Goal: Transaction & Acquisition: Purchase product/service

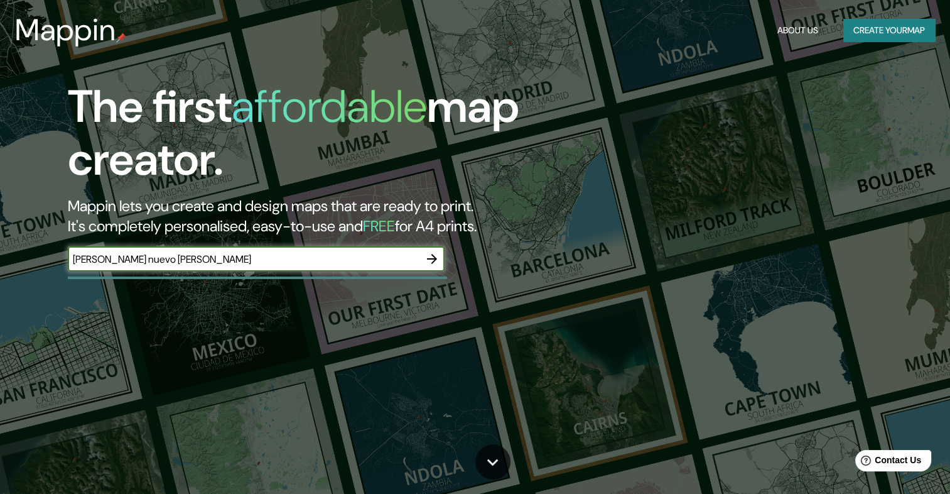
type input "[PERSON_NAME] nuevo [PERSON_NAME]"
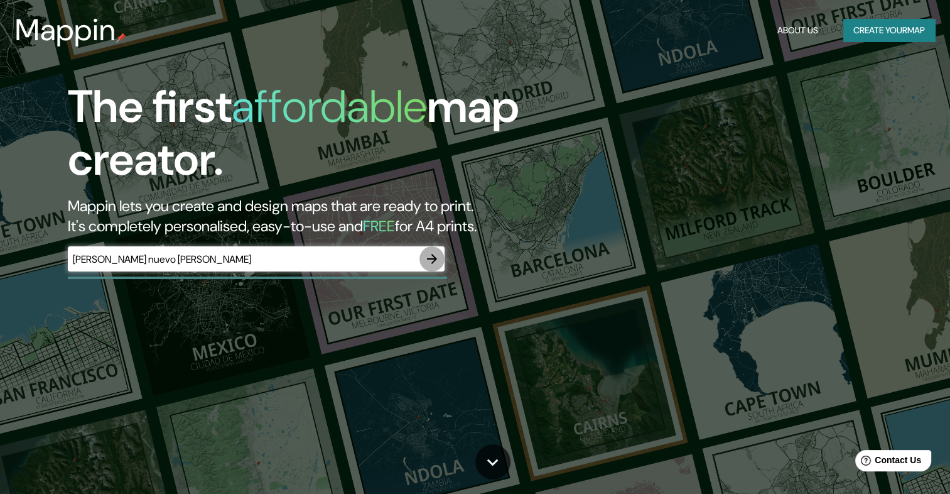
click at [442, 257] on button "button" at bounding box center [431, 258] width 25 height 25
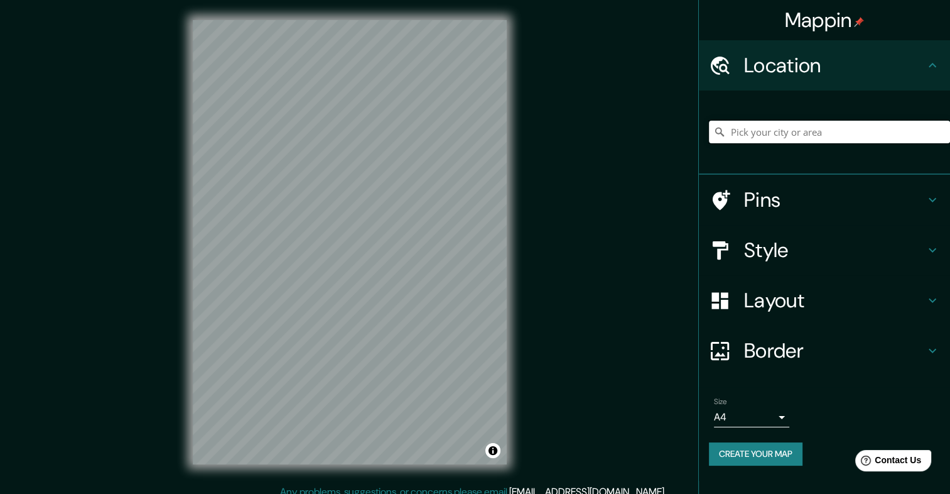
click at [874, 132] on input "Pick your city or area" at bounding box center [829, 132] width 241 height 23
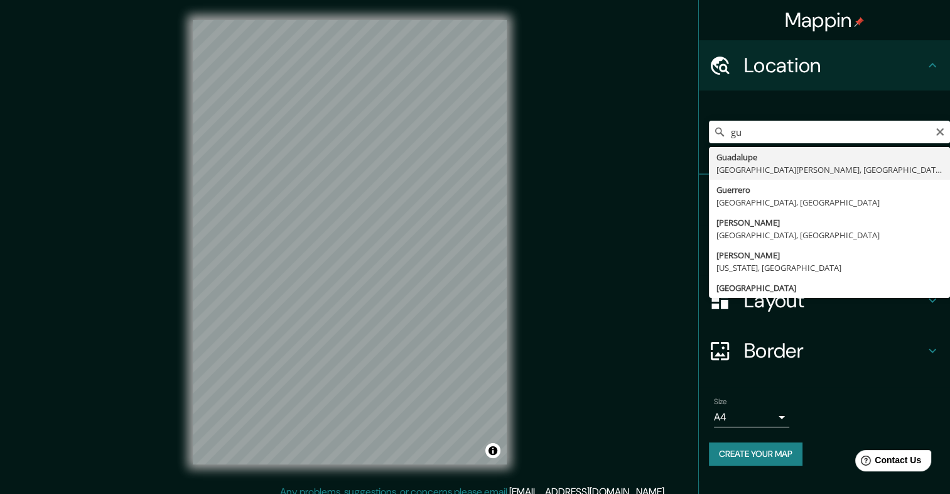
type input "[GEOGRAPHIC_DATA], [GEOGRAPHIC_DATA][PERSON_NAME], [GEOGRAPHIC_DATA]"
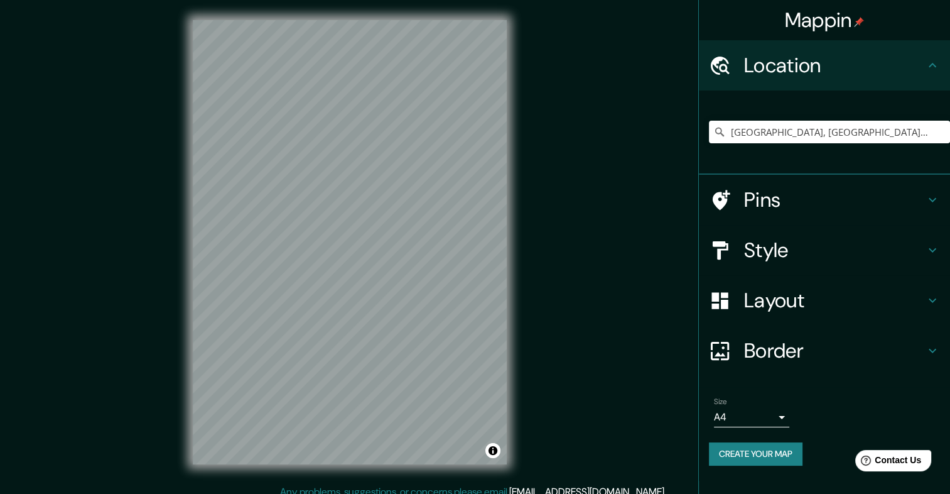
scroll to position [11, 0]
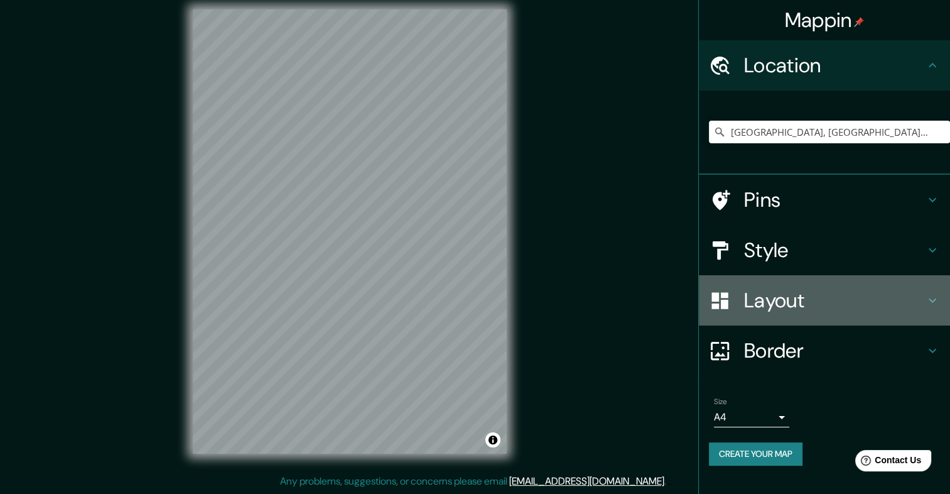
click at [924, 300] on div "Layout" at bounding box center [824, 300] width 251 height 50
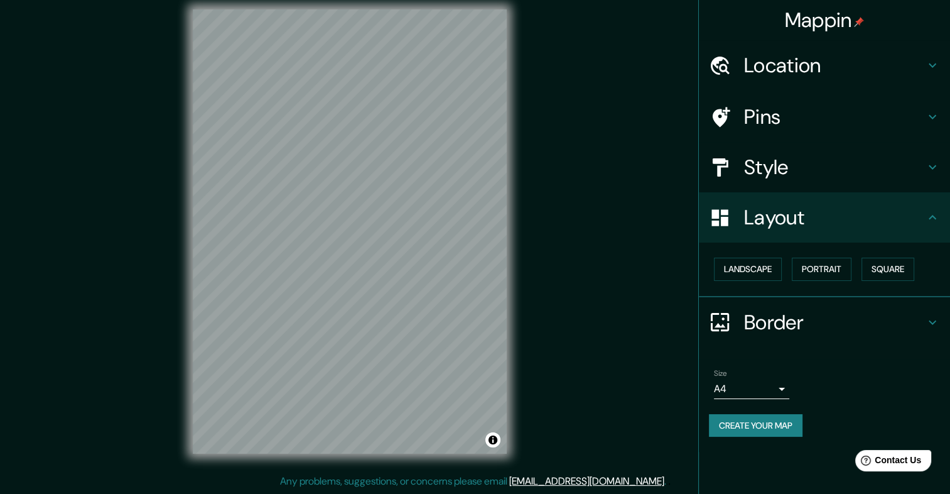
click at [932, 330] on div "Border" at bounding box center [824, 322] width 251 height 50
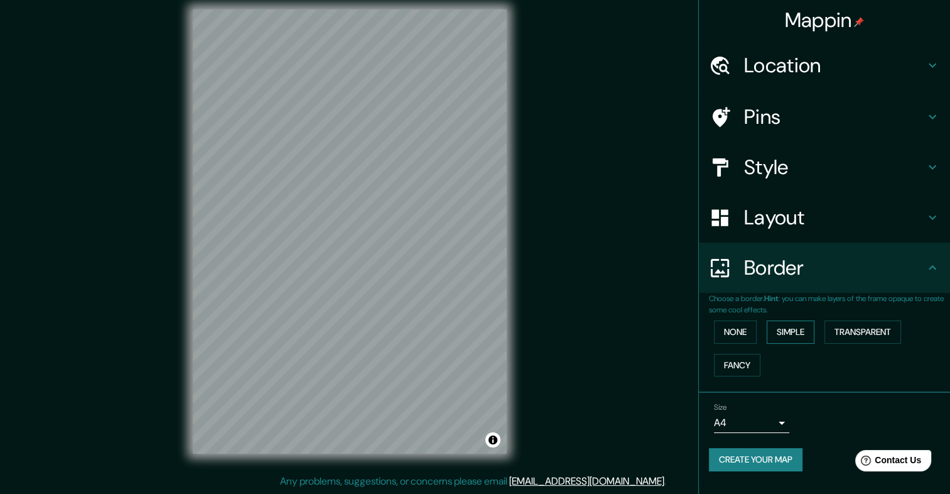
click at [799, 333] on button "Simple" at bounding box center [791, 331] width 48 height 23
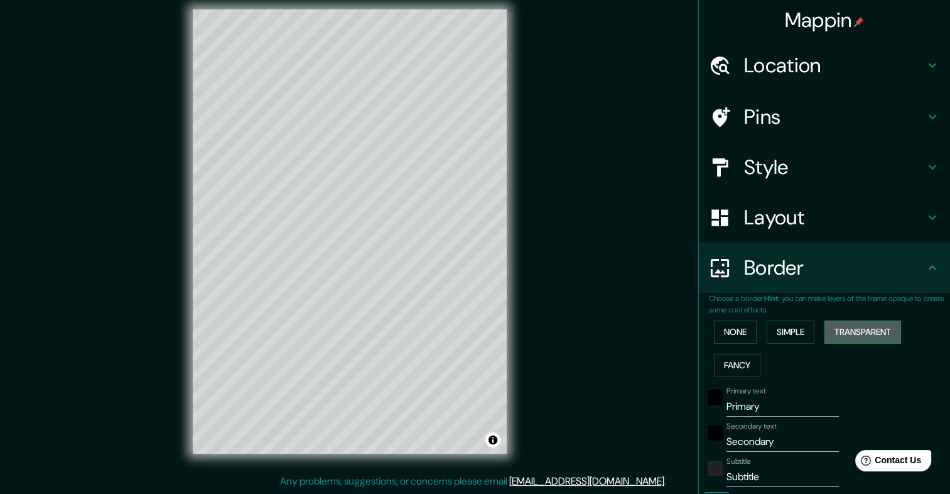
click at [846, 330] on button "Transparent" at bounding box center [862, 331] width 77 height 23
click at [743, 330] on button "None" at bounding box center [735, 331] width 43 height 23
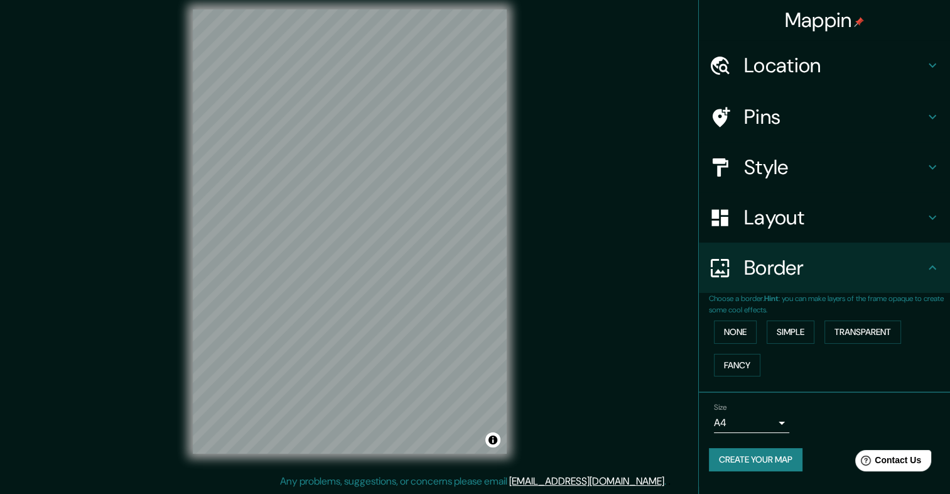
click at [932, 271] on icon at bounding box center [932, 267] width 15 height 15
click at [937, 219] on icon at bounding box center [932, 217] width 15 height 15
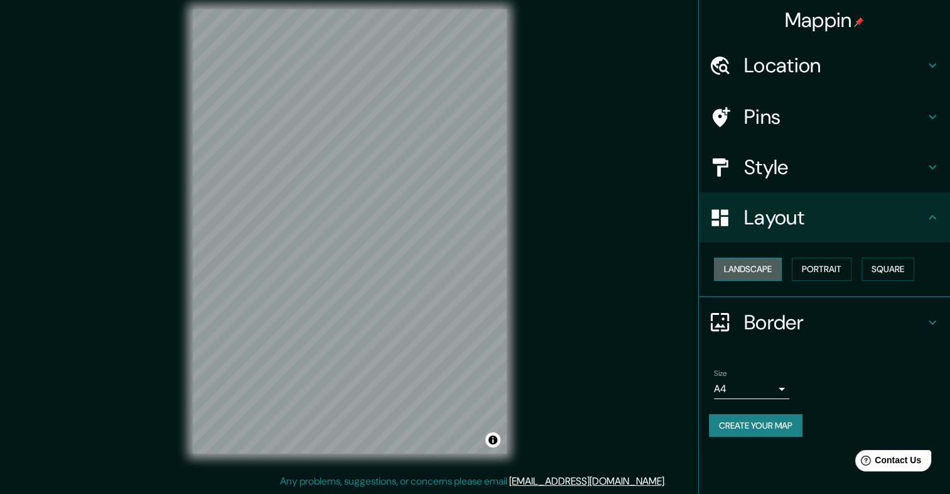
click at [747, 270] on button "Landscape" at bounding box center [748, 268] width 68 height 23
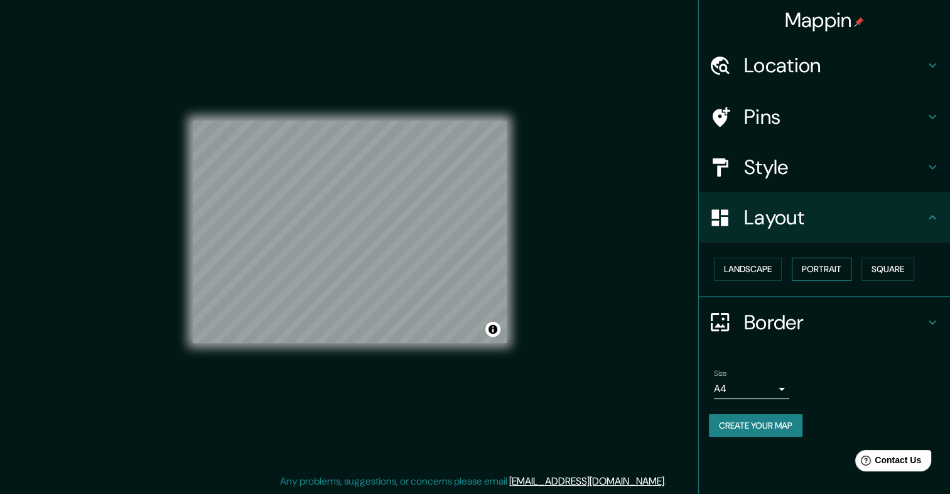
click at [814, 270] on button "Portrait" at bounding box center [822, 268] width 60 height 23
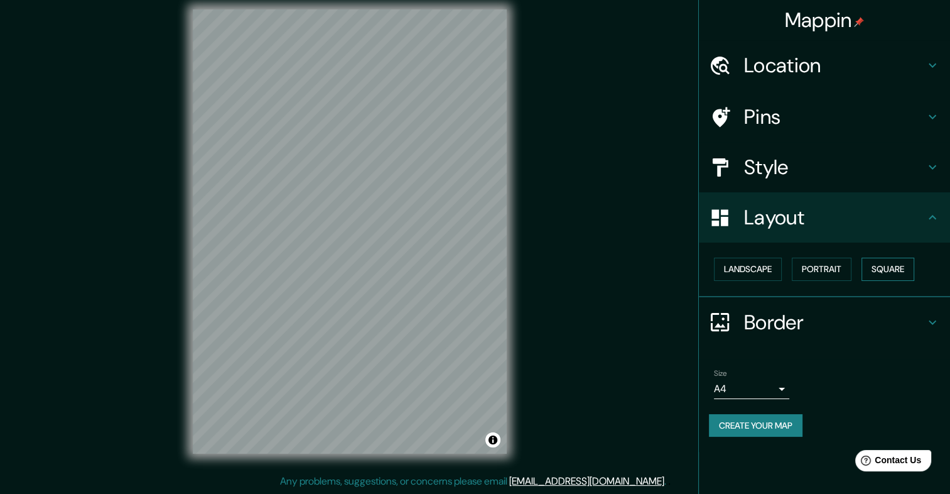
click at [887, 272] on button "Square" at bounding box center [887, 268] width 53 height 23
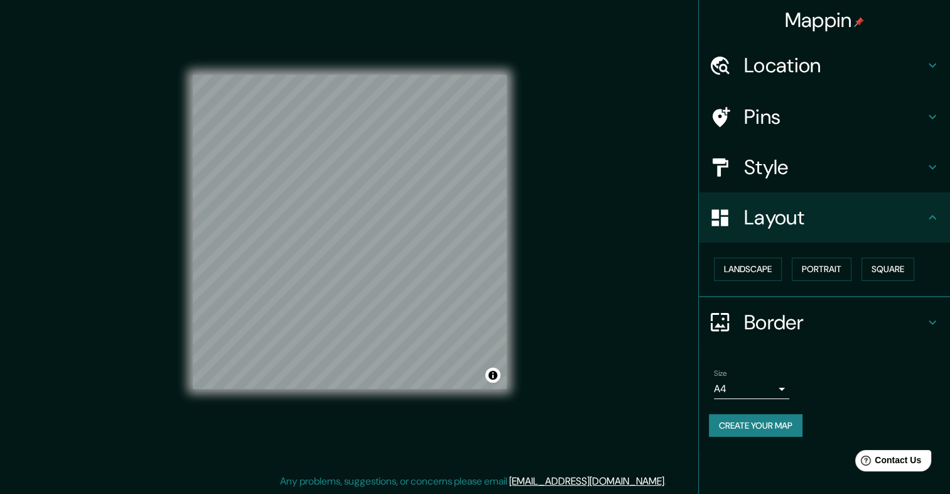
click at [933, 170] on icon at bounding box center [932, 166] width 15 height 15
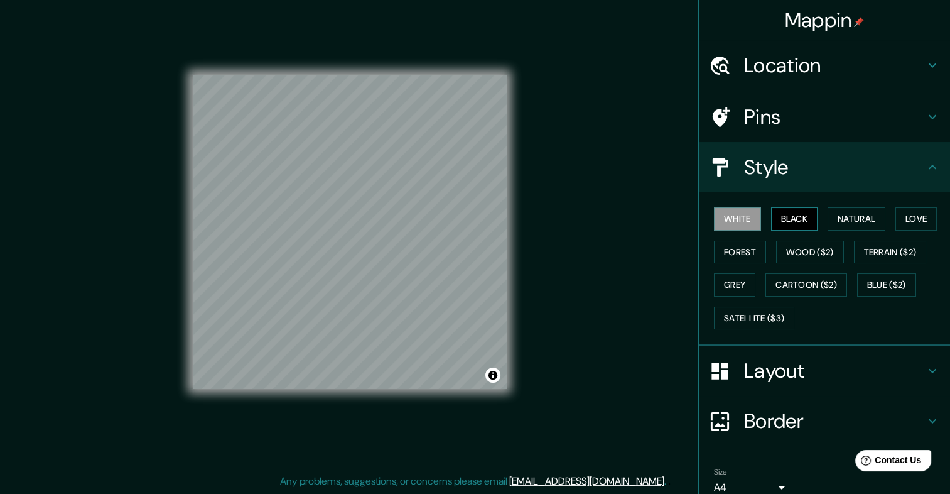
click at [771, 220] on button "Black" at bounding box center [794, 218] width 47 height 23
click at [866, 219] on button "Natural" at bounding box center [857, 218] width 58 height 23
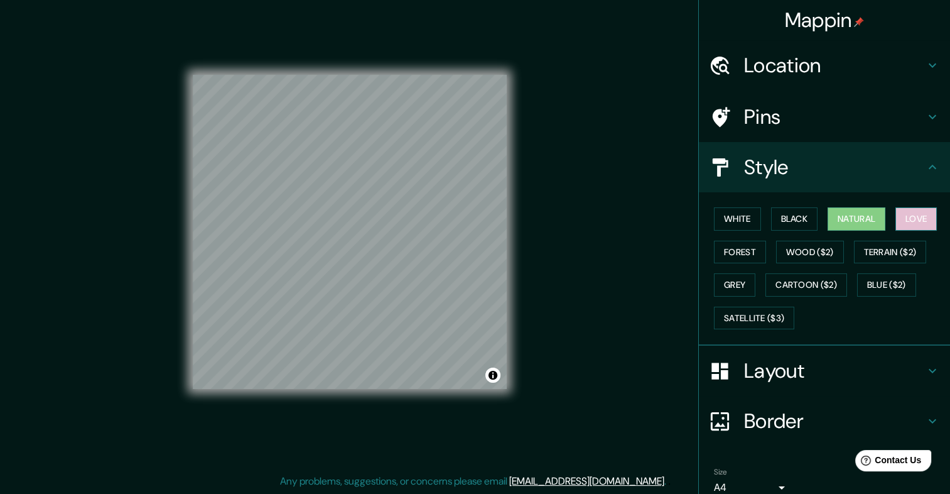
click at [923, 220] on button "Love" at bounding box center [915, 218] width 41 height 23
click at [736, 251] on button "Forest" at bounding box center [740, 251] width 52 height 23
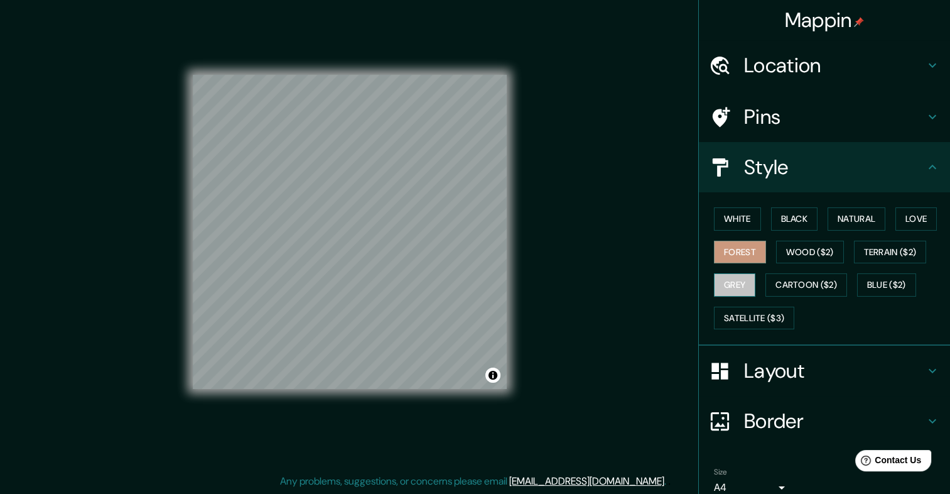
click at [728, 283] on button "Grey" at bounding box center [734, 284] width 41 height 23
click at [730, 322] on button "Satellite ($3)" at bounding box center [754, 317] width 80 height 23
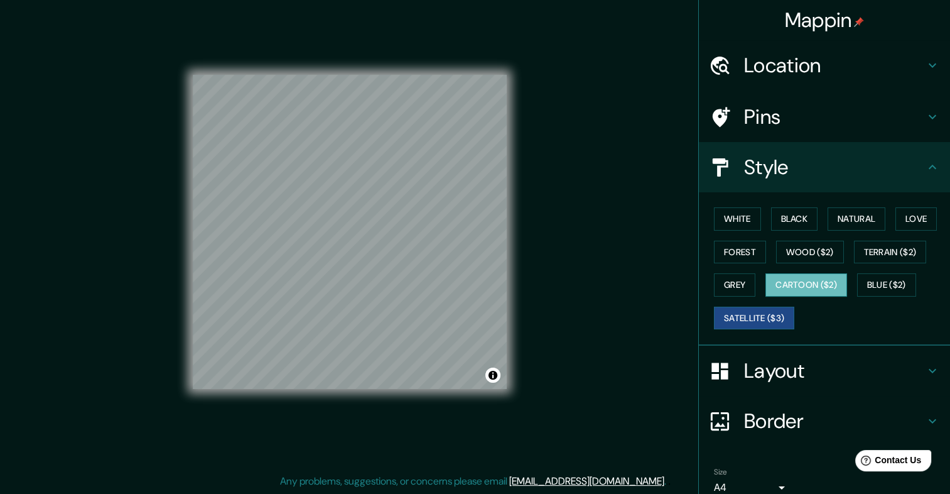
click at [800, 280] on button "Cartoon ($2)" at bounding box center [806, 284] width 82 height 23
click at [901, 281] on button "Blue ($2)" at bounding box center [886, 284] width 59 height 23
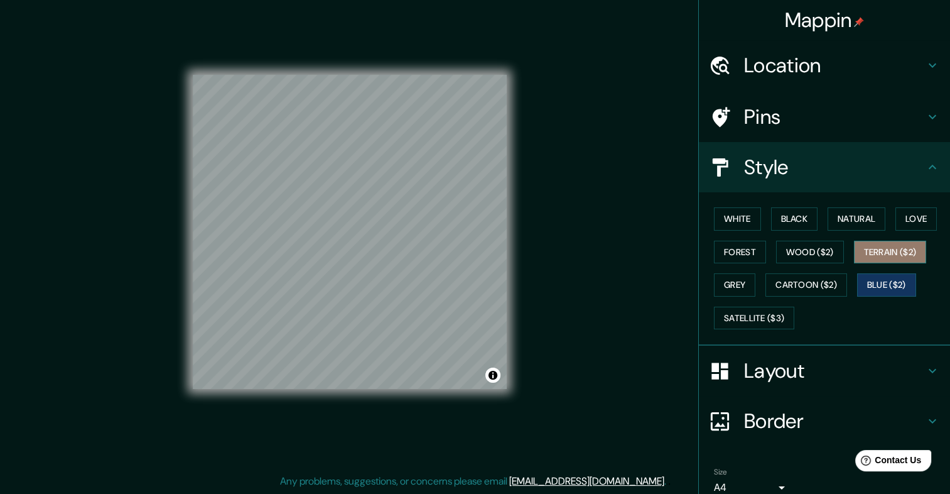
click at [871, 252] on button "Terrain ($2)" at bounding box center [890, 251] width 73 height 23
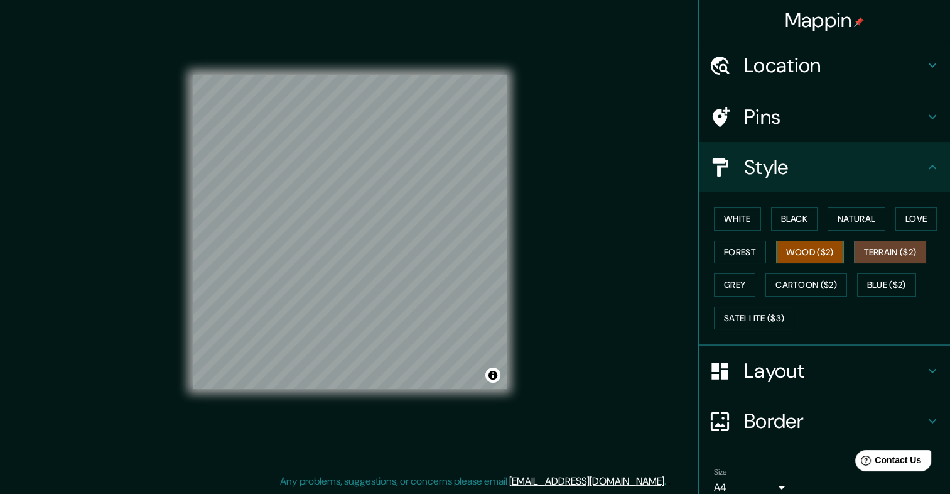
click at [785, 257] on button "Wood ($2)" at bounding box center [810, 251] width 68 height 23
click at [866, 215] on button "Natural" at bounding box center [857, 218] width 58 height 23
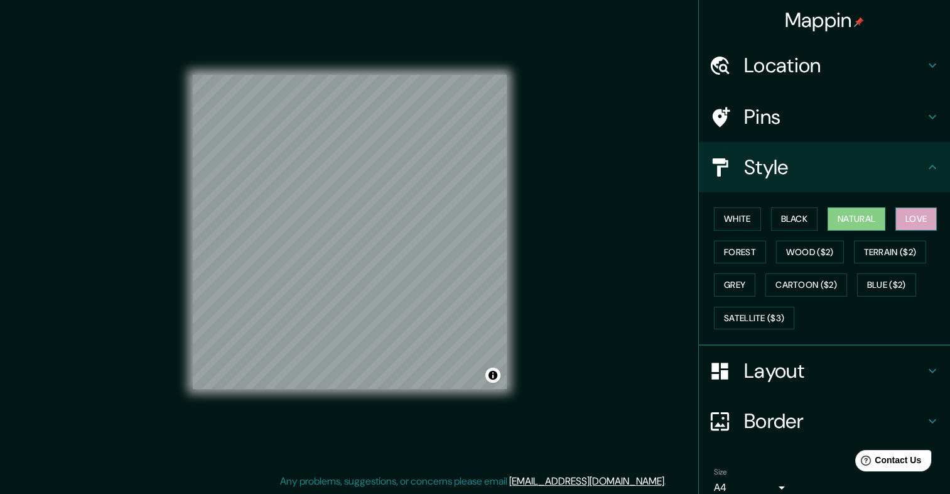
click at [909, 212] on button "Love" at bounding box center [915, 218] width 41 height 23
click at [786, 222] on button "Black" at bounding box center [794, 218] width 47 height 23
click at [747, 232] on div "White Black Natural Love Forest Wood ($2) Terrain ($2) Grey Cartoon ($2) Blue (…" at bounding box center [829, 268] width 241 height 132
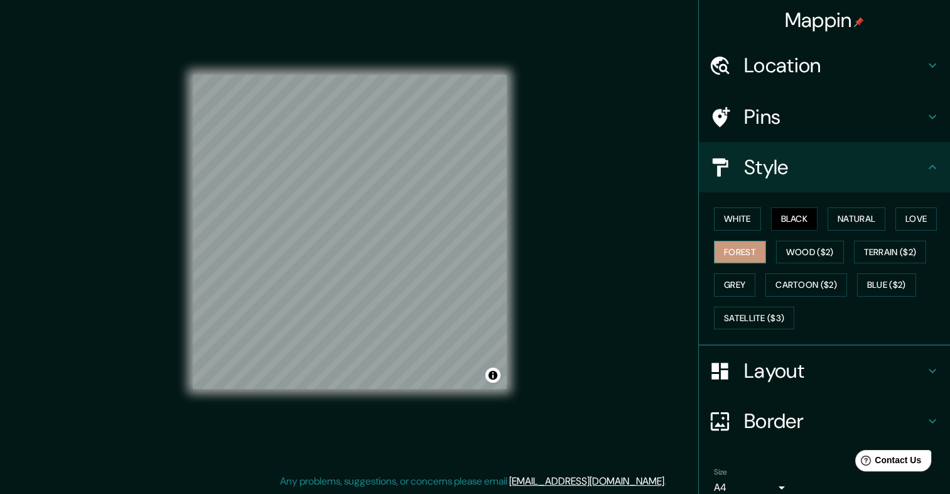
click at [736, 247] on button "Forest" at bounding box center [740, 251] width 52 height 23
click at [735, 220] on button "White" at bounding box center [737, 218] width 47 height 23
click at [806, 225] on button "Black" at bounding box center [794, 218] width 47 height 23
click at [735, 217] on button "White" at bounding box center [737, 218] width 47 height 23
click at [933, 94] on div "Pins" at bounding box center [824, 117] width 251 height 50
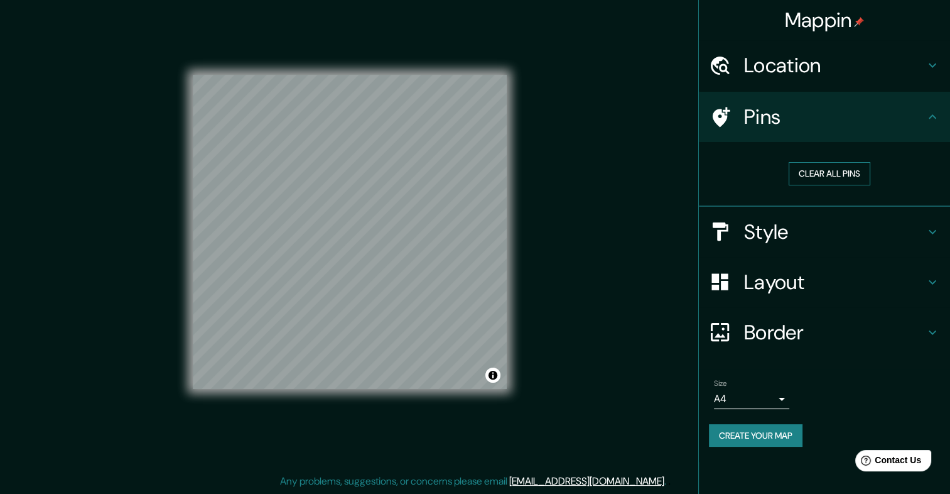
click at [817, 173] on button "Clear all pins" at bounding box center [830, 173] width 82 height 23
